Goal: Task Accomplishment & Management: Complete application form

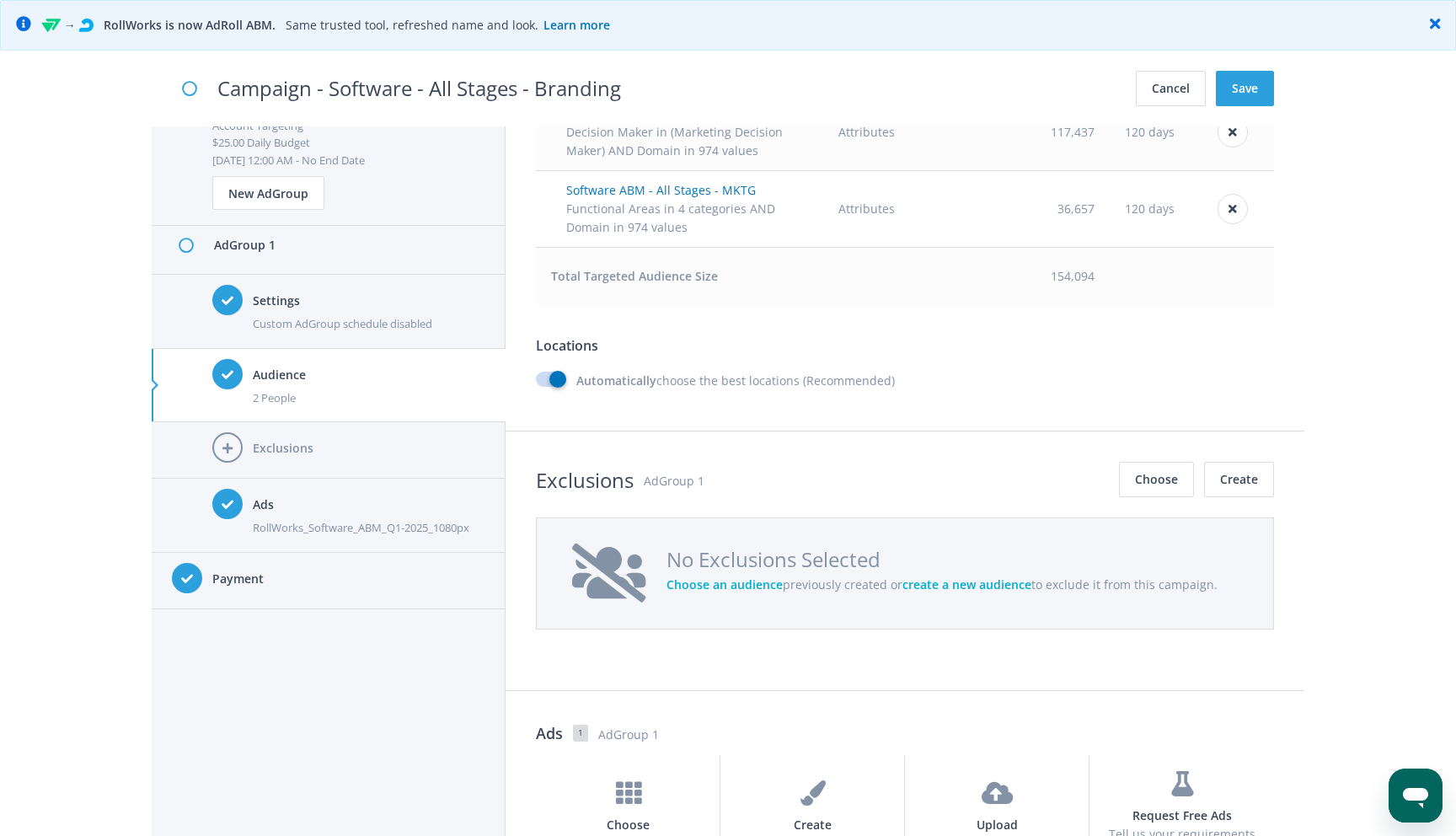
scroll to position [1331, 0]
click at [561, 381] on label "Automatically choose the best locations (Recommended)" at bounding box center [715, 383] width 358 height 18
click at [547, 381] on input "Automatically choose the best locations (Recommended)" at bounding box center [541, 383] width 11 height 11
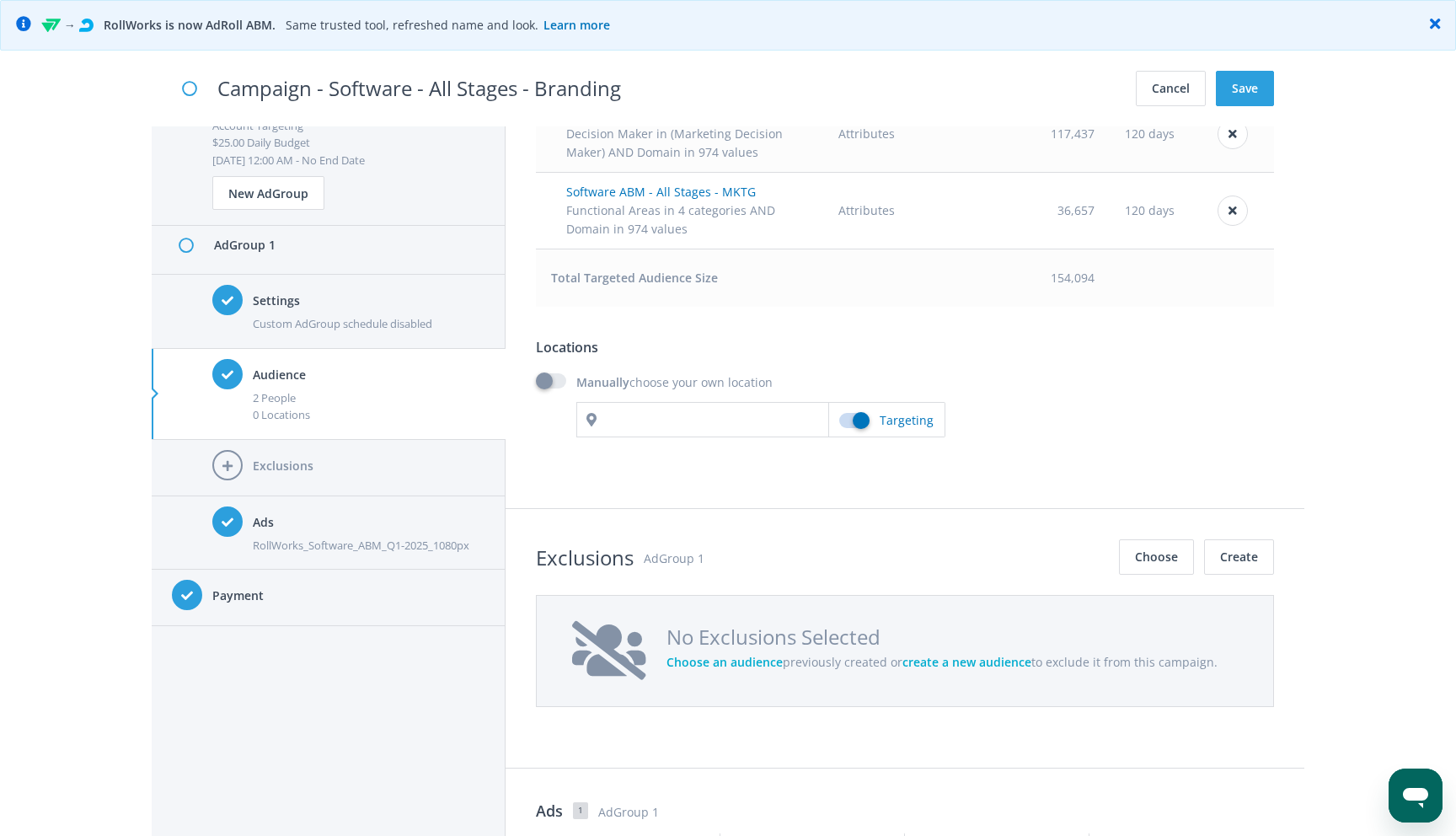
click at [549, 383] on label "Manually choose your own location" at bounding box center [654, 383] width 237 height 18
click at [547, 383] on input "Manually choose your own location" at bounding box center [541, 383] width 11 height 11
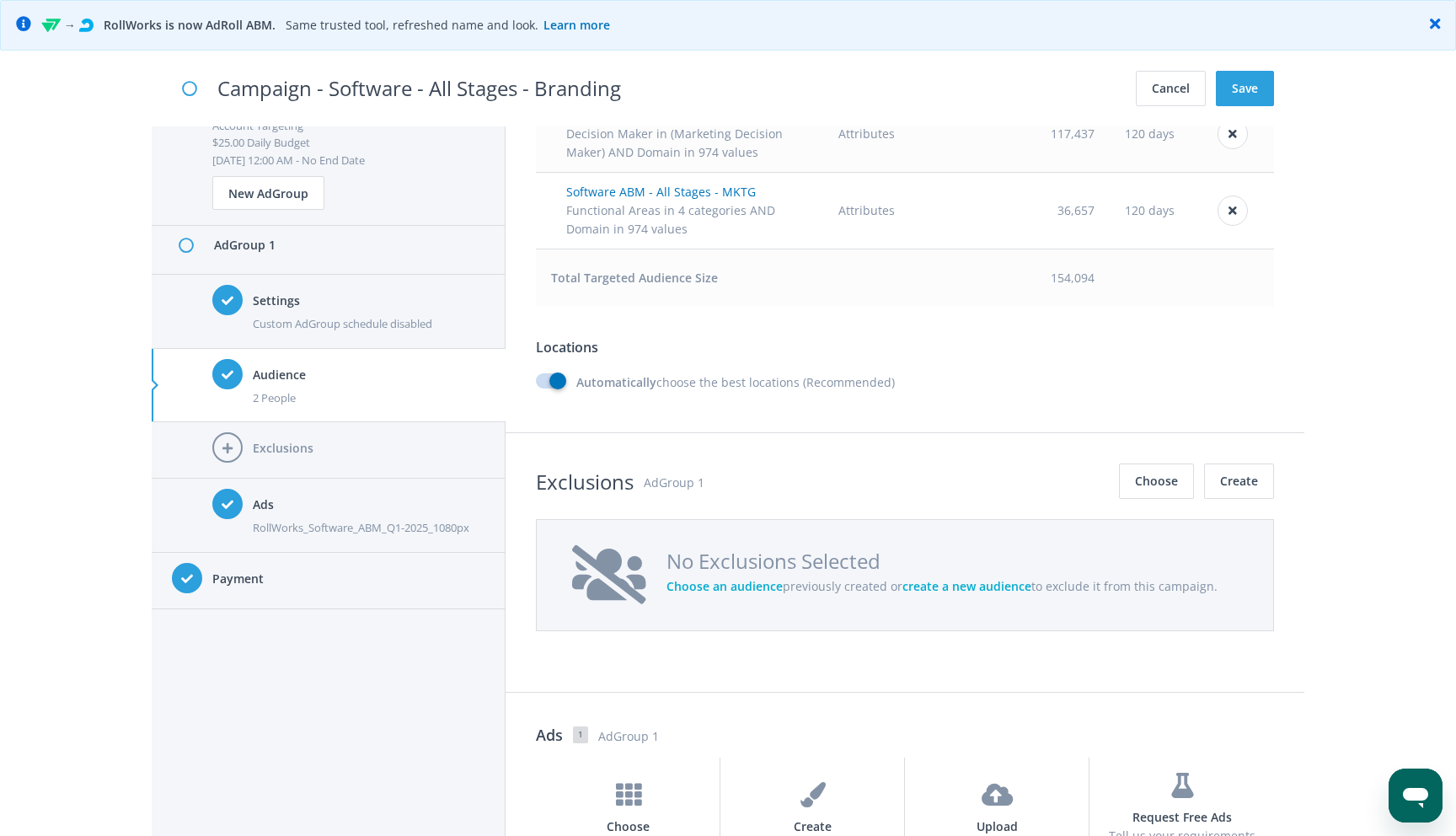
click at [549, 383] on label "Automatically choose the best locations (Recommended)" at bounding box center [715, 383] width 358 height 18
click at [547, 383] on input "Automatically choose the best locations (Recommended)" at bounding box center [541, 383] width 11 height 11
checkbox input "false"
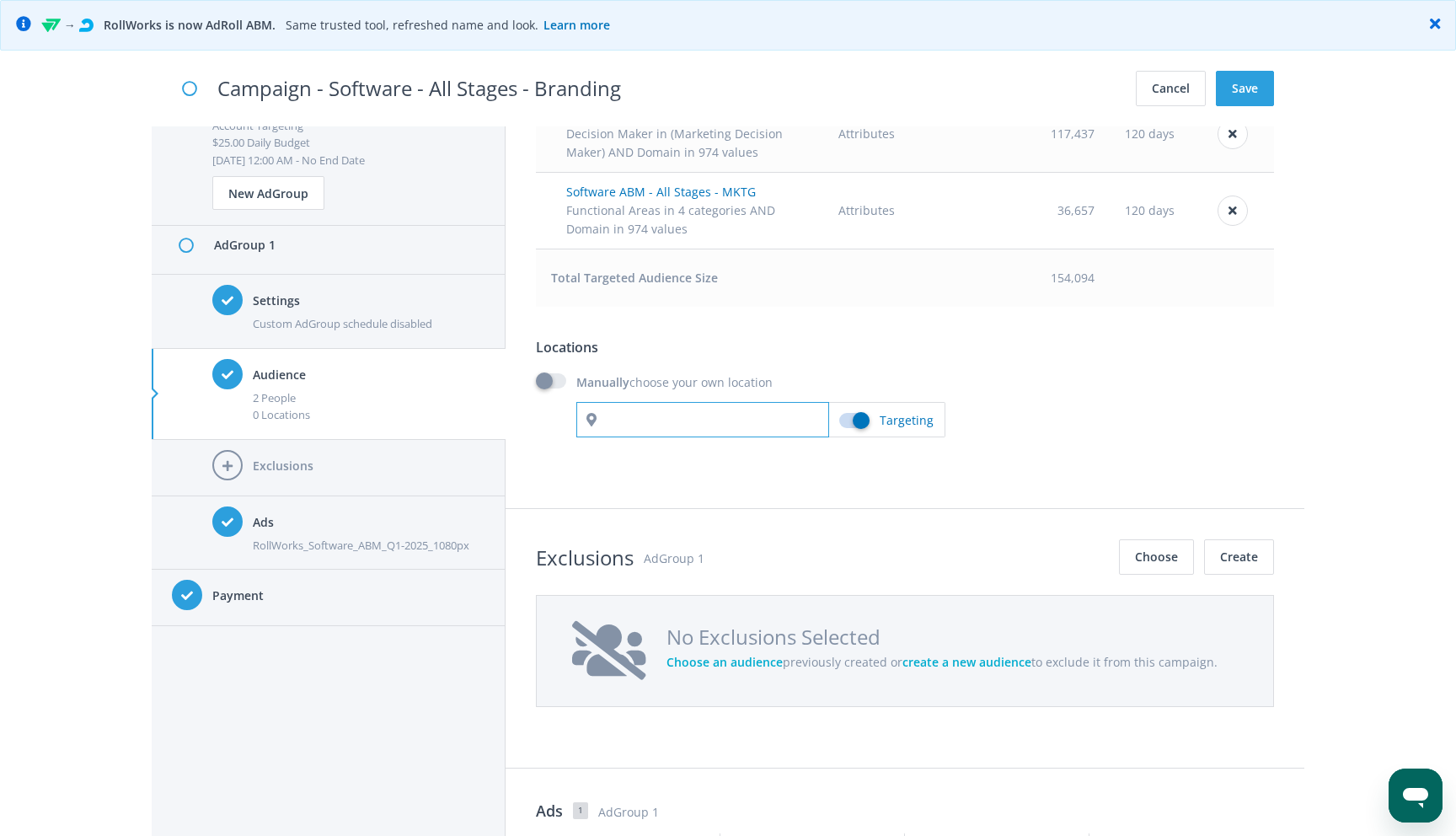
click at [631, 425] on input "text" at bounding box center [702, 419] width 253 height 35
type input "[GEOGRAPHIC_DATA]"
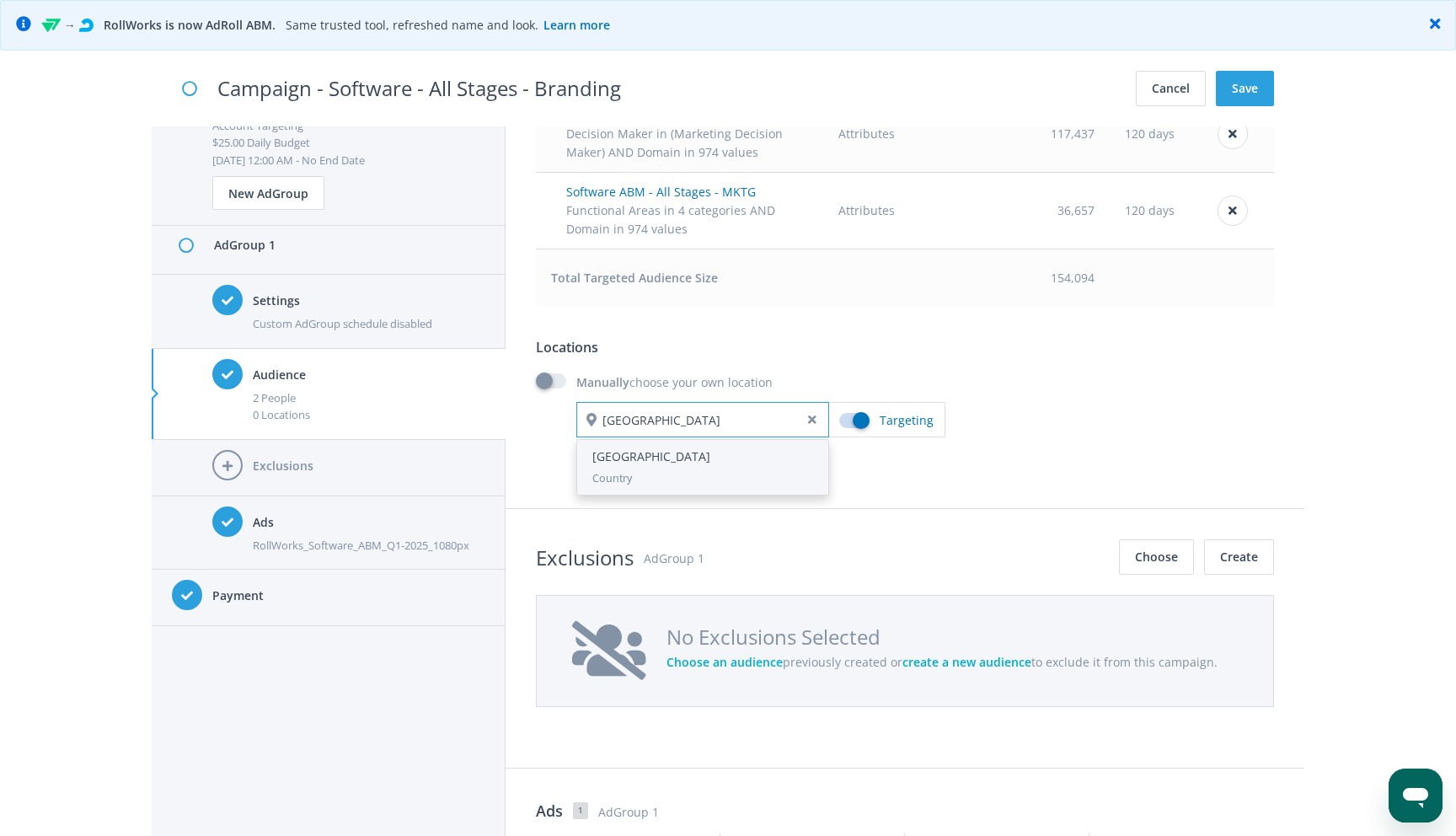
click at [637, 477] on div "Country" at bounding box center [702, 478] width 221 height 17
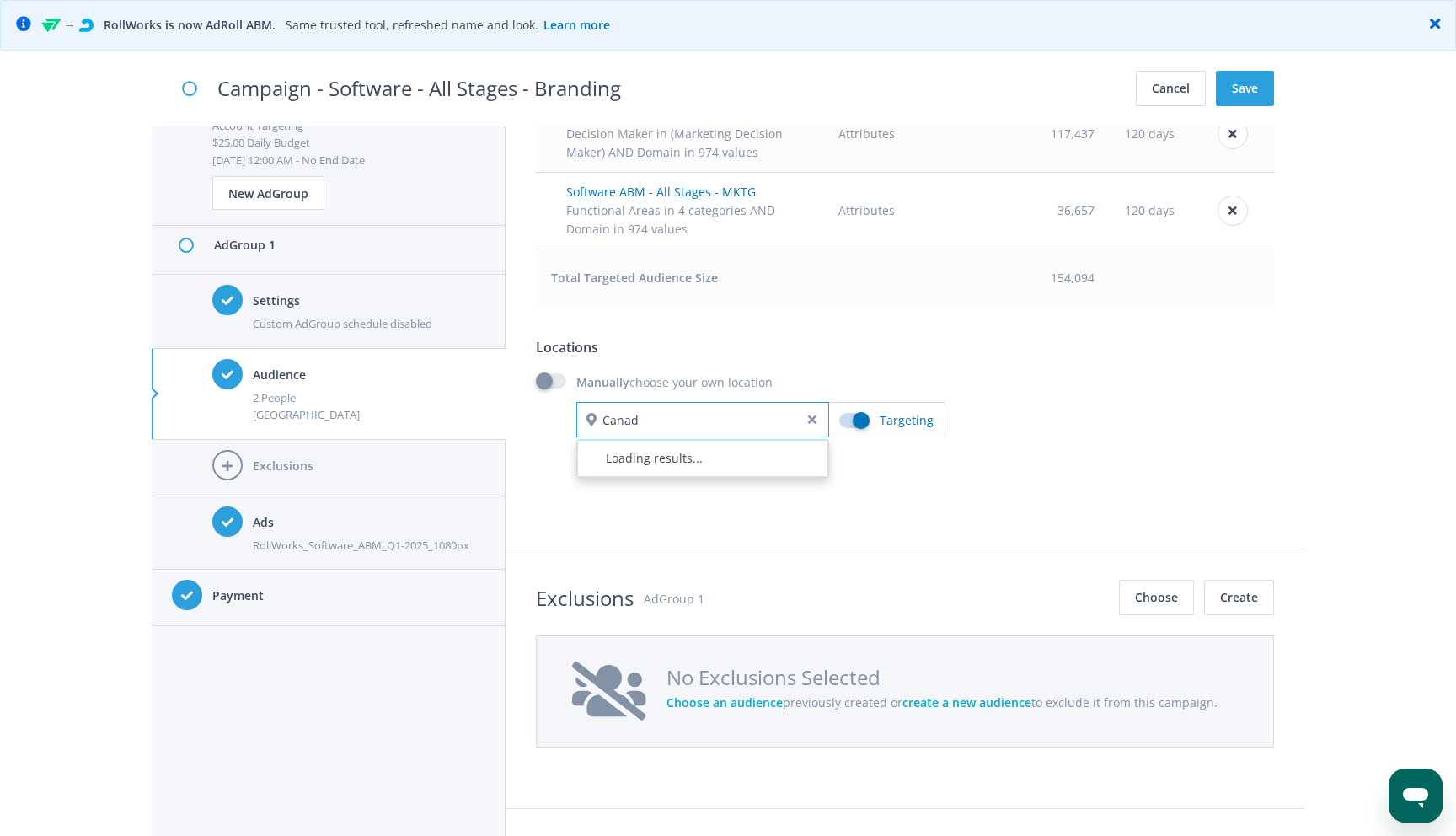
type input "[GEOGRAPHIC_DATA]"
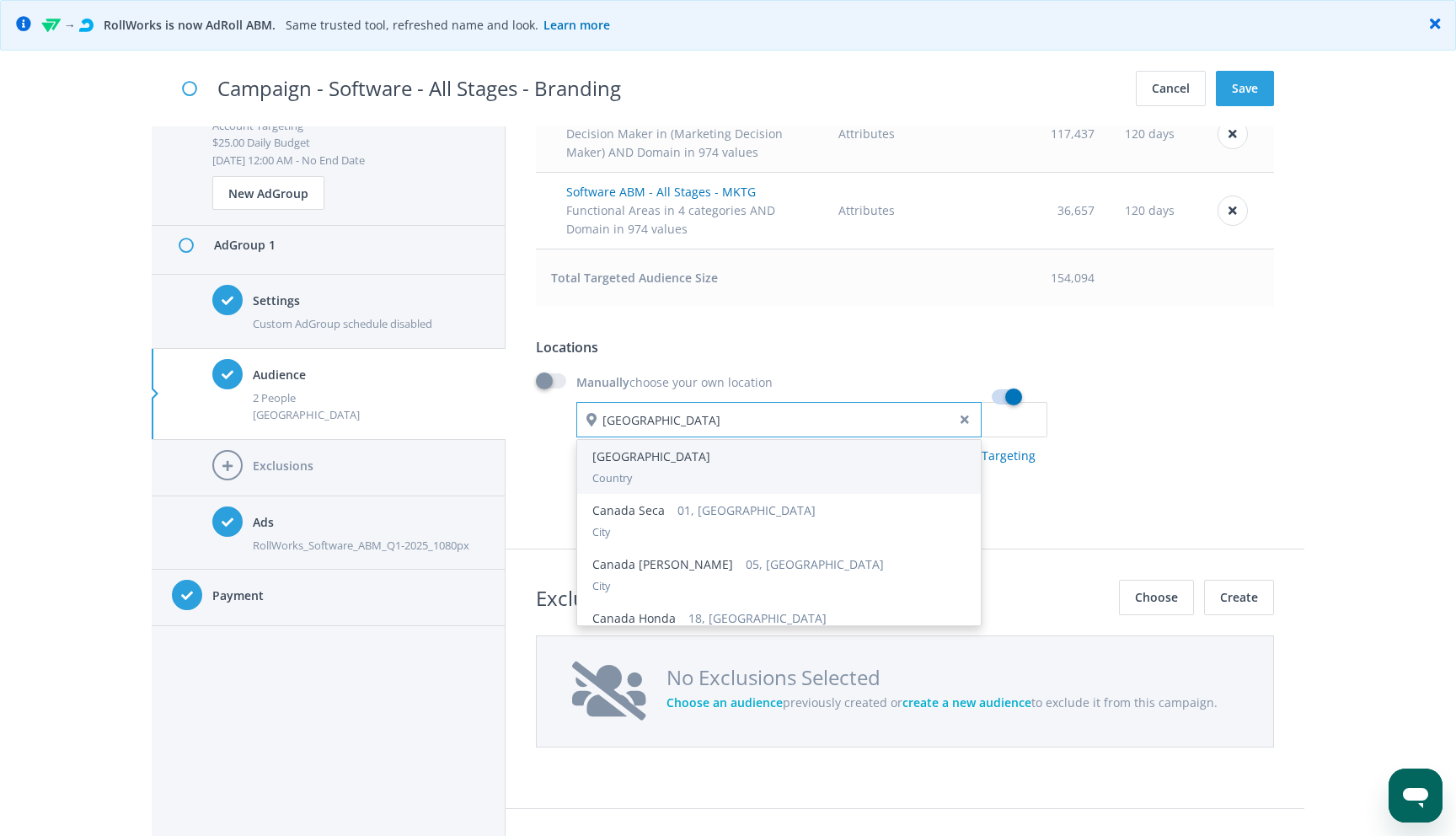
click at [642, 480] on div "Country" at bounding box center [779, 478] width 373 height 17
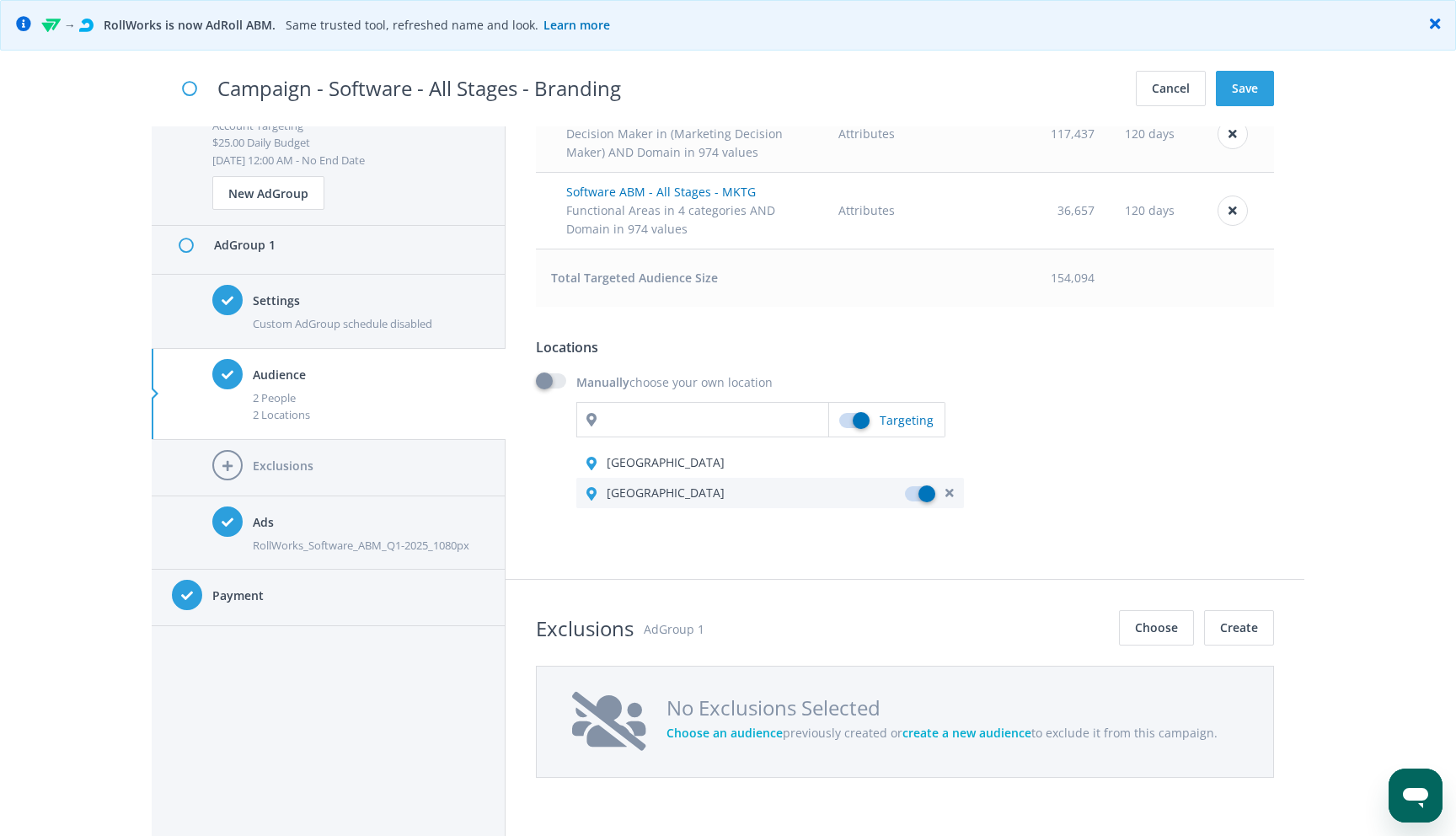
click at [923, 497] on label at bounding box center [919, 494] width 30 height 15
click at [916, 492] on input "checkbox" at bounding box center [910, 487] width 11 height 11
checkbox input "false"
click at [868, 439] on label at bounding box center [859, 439] width 40 height 0
click at [840, 418] on input "checkbox" at bounding box center [835, 412] width 11 height 11
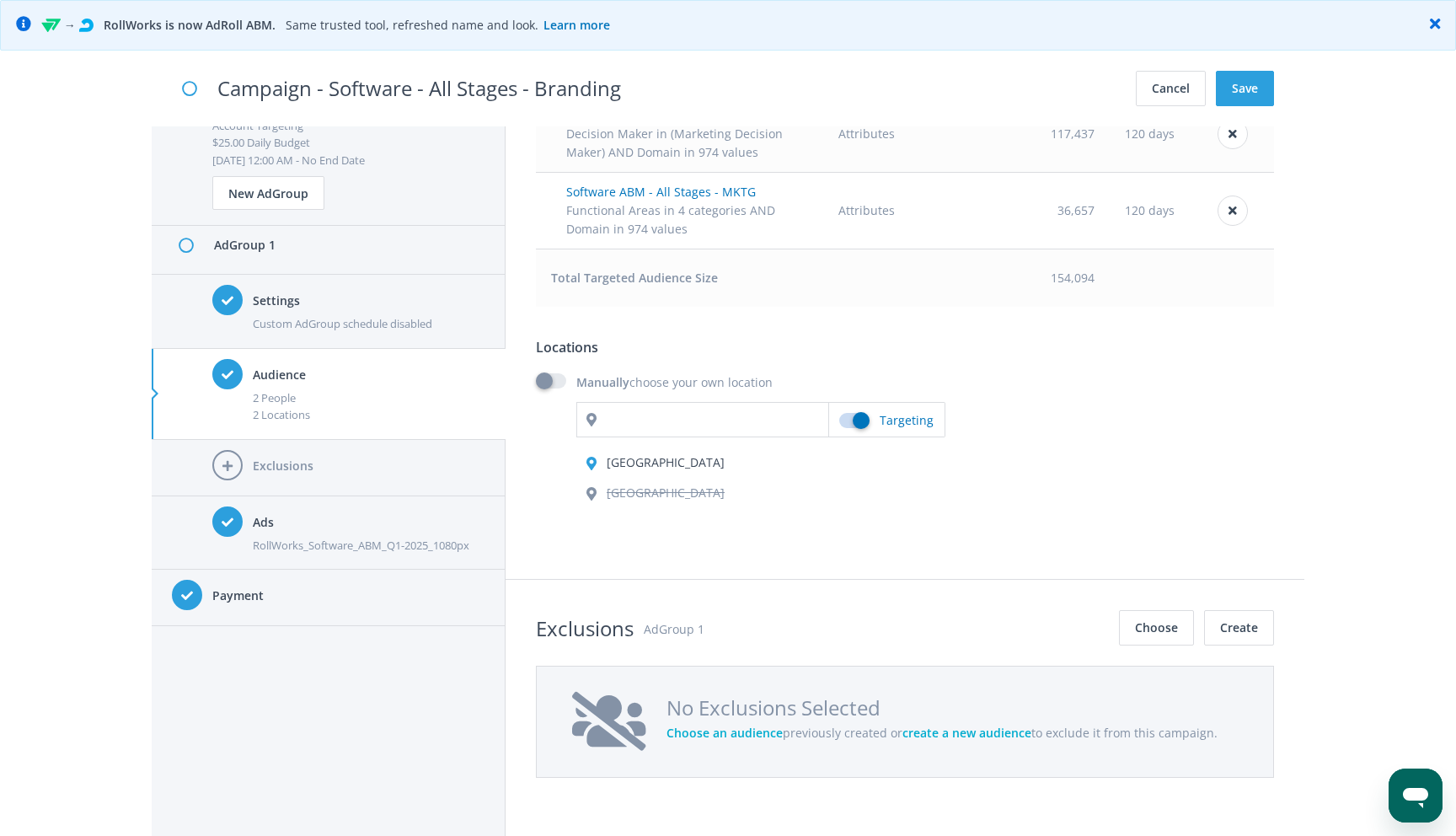
checkbox input "false"
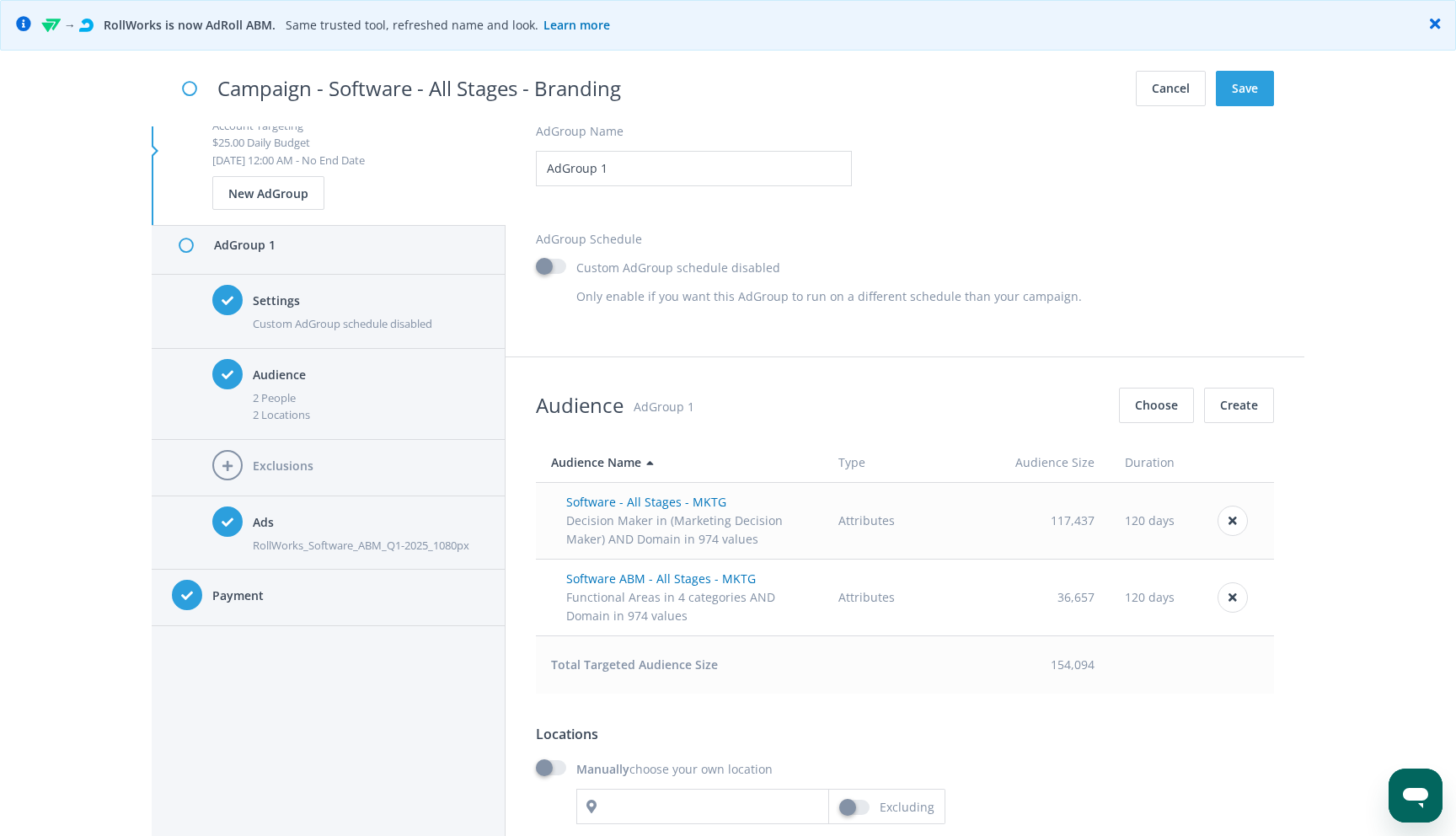
scroll to position [630, 0]
